Goal: Navigation & Orientation: Find specific page/section

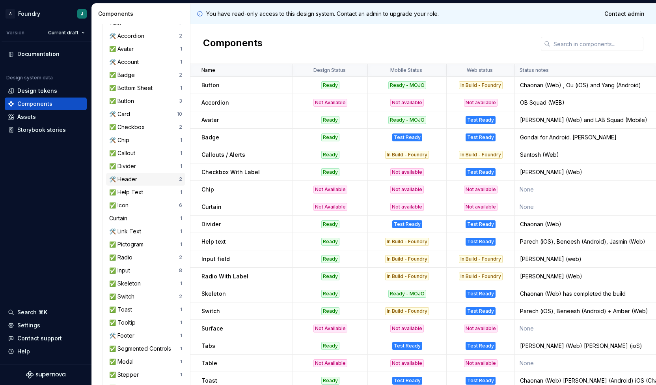
scroll to position [82, 0]
click at [134, 78] on div "✅ Badge" at bounding box center [123, 76] width 29 height 8
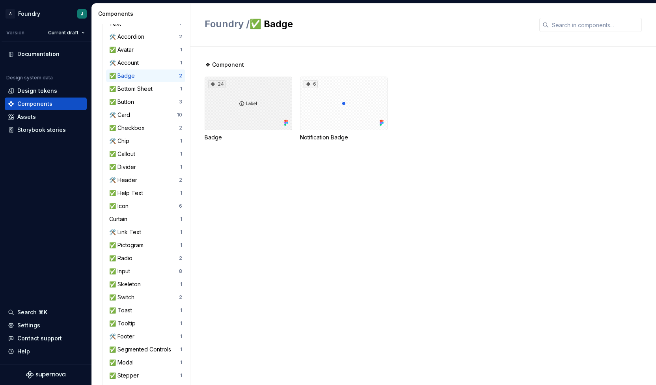
click at [269, 102] on div "24" at bounding box center [249, 104] width 88 height 54
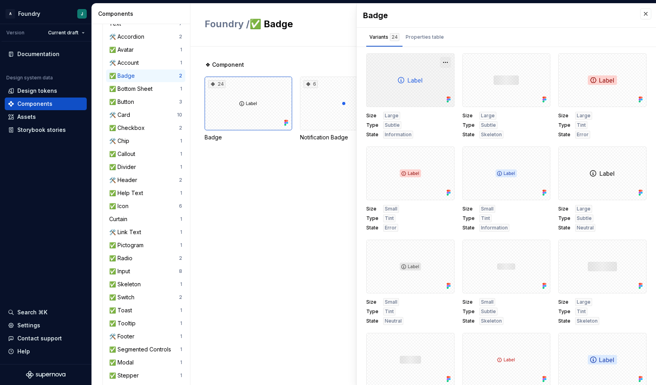
click at [440, 64] on button "button" at bounding box center [445, 62] width 11 height 11
click at [411, 78] on div "Open in [GEOGRAPHIC_DATA]" at bounding box center [415, 85] width 51 height 24
